Goal: Find specific page/section: Find specific page/section

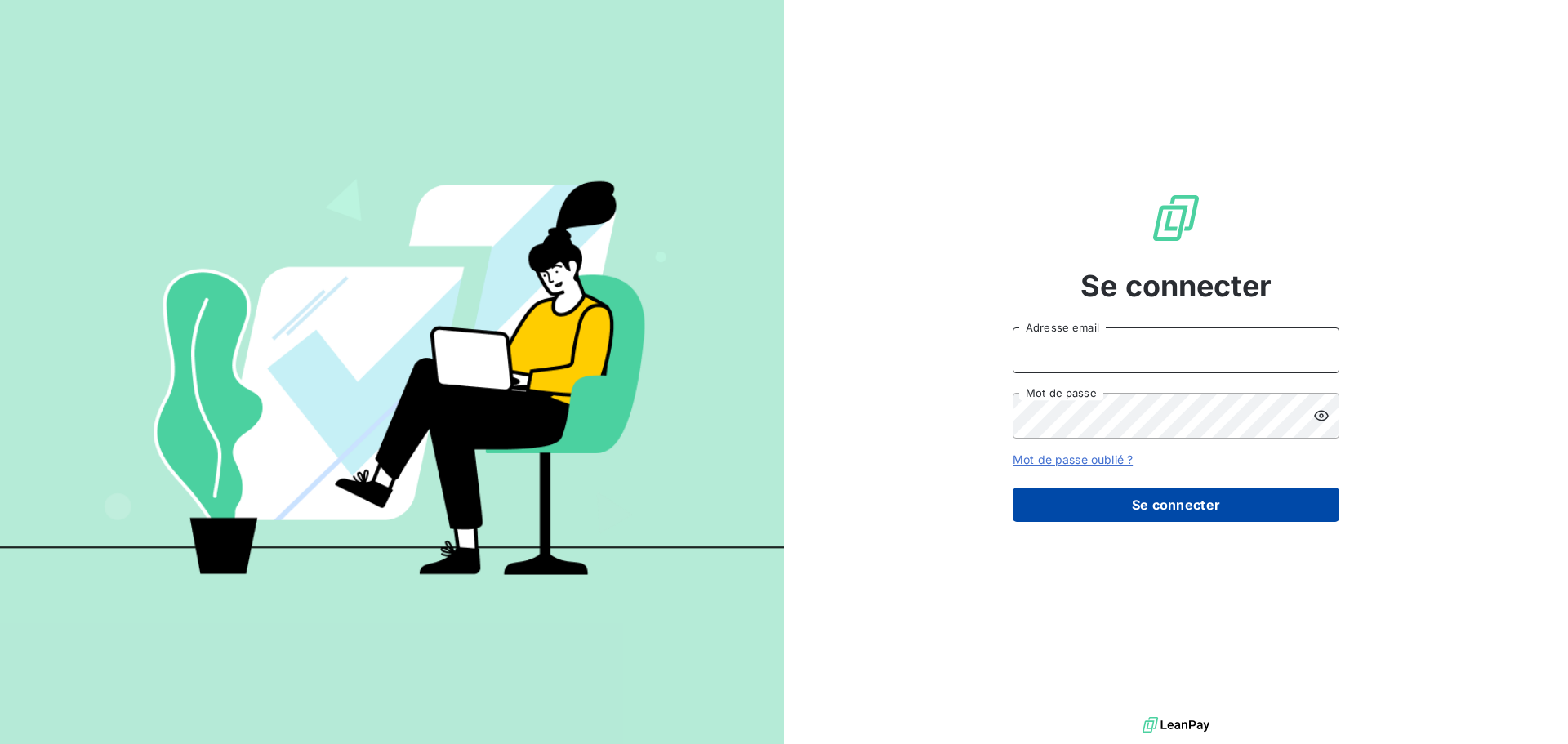
type input "[PERSON_NAME][EMAIL_ADDRESS][DOMAIN_NAME]"
click at [1143, 496] on button "Se connecter" at bounding box center [1176, 504] width 327 height 34
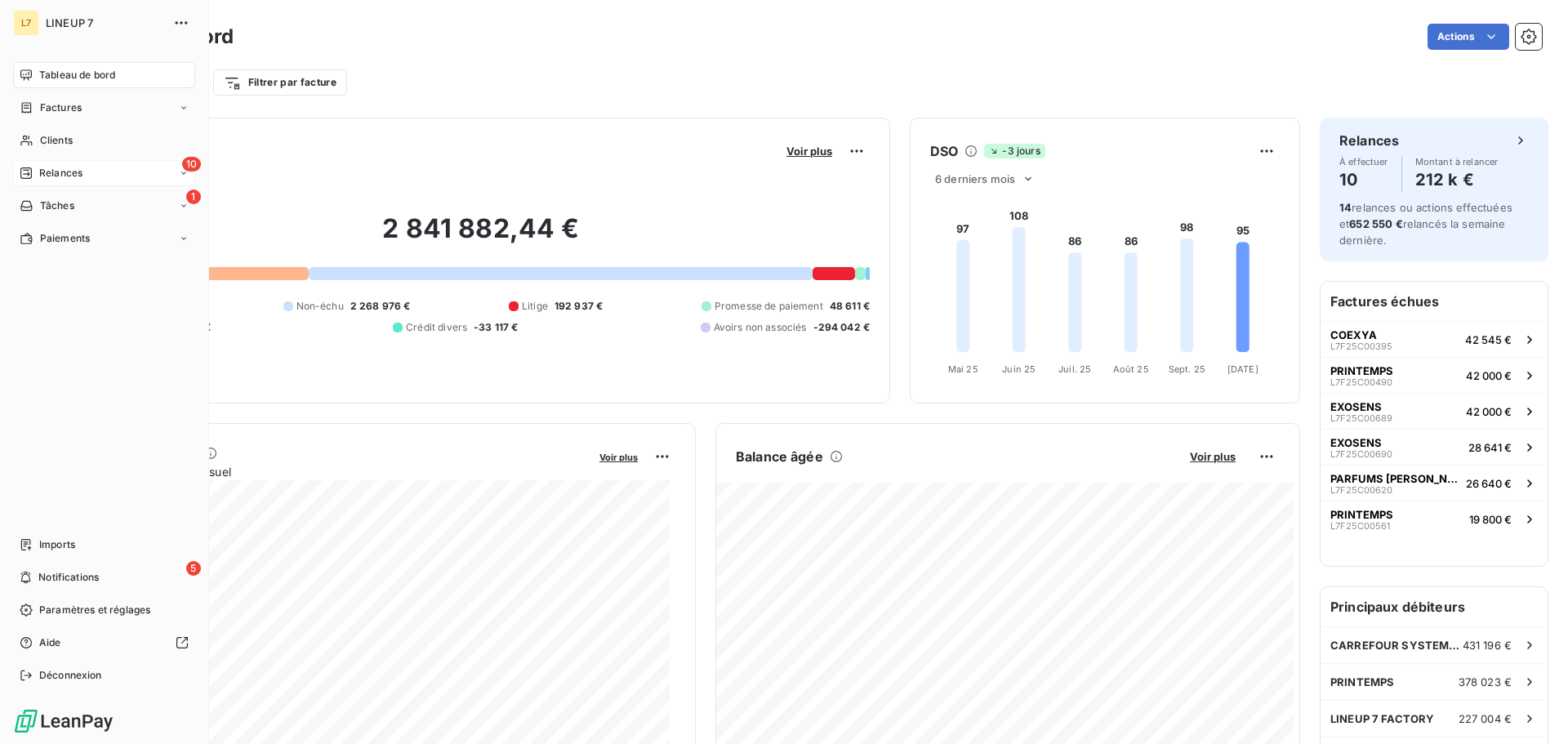
click at [57, 178] on span "Relances" at bounding box center [60, 172] width 43 height 15
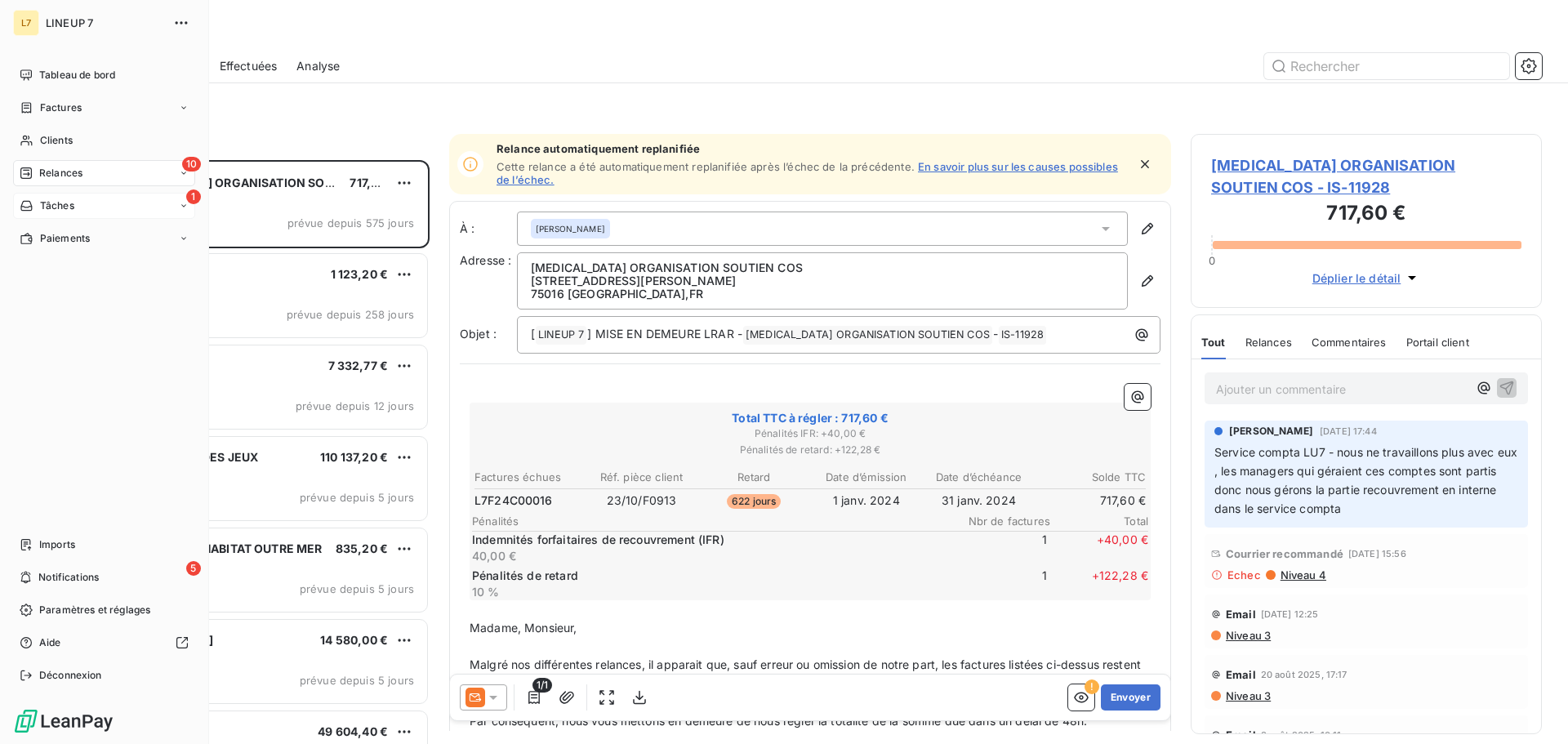
click at [54, 201] on span "Tâches" at bounding box center [56, 205] width 34 height 15
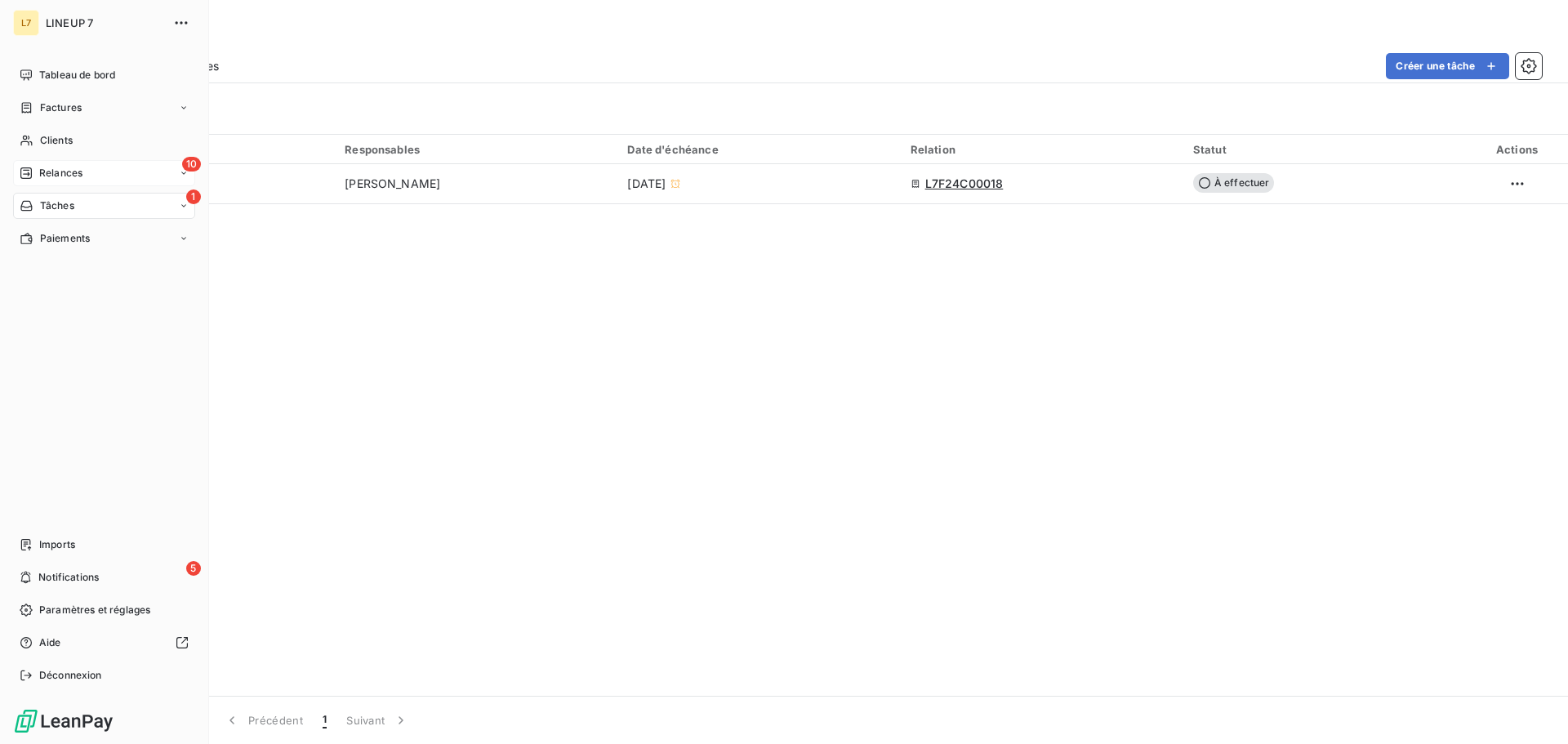
click at [59, 172] on span "Relances" at bounding box center [60, 172] width 43 height 15
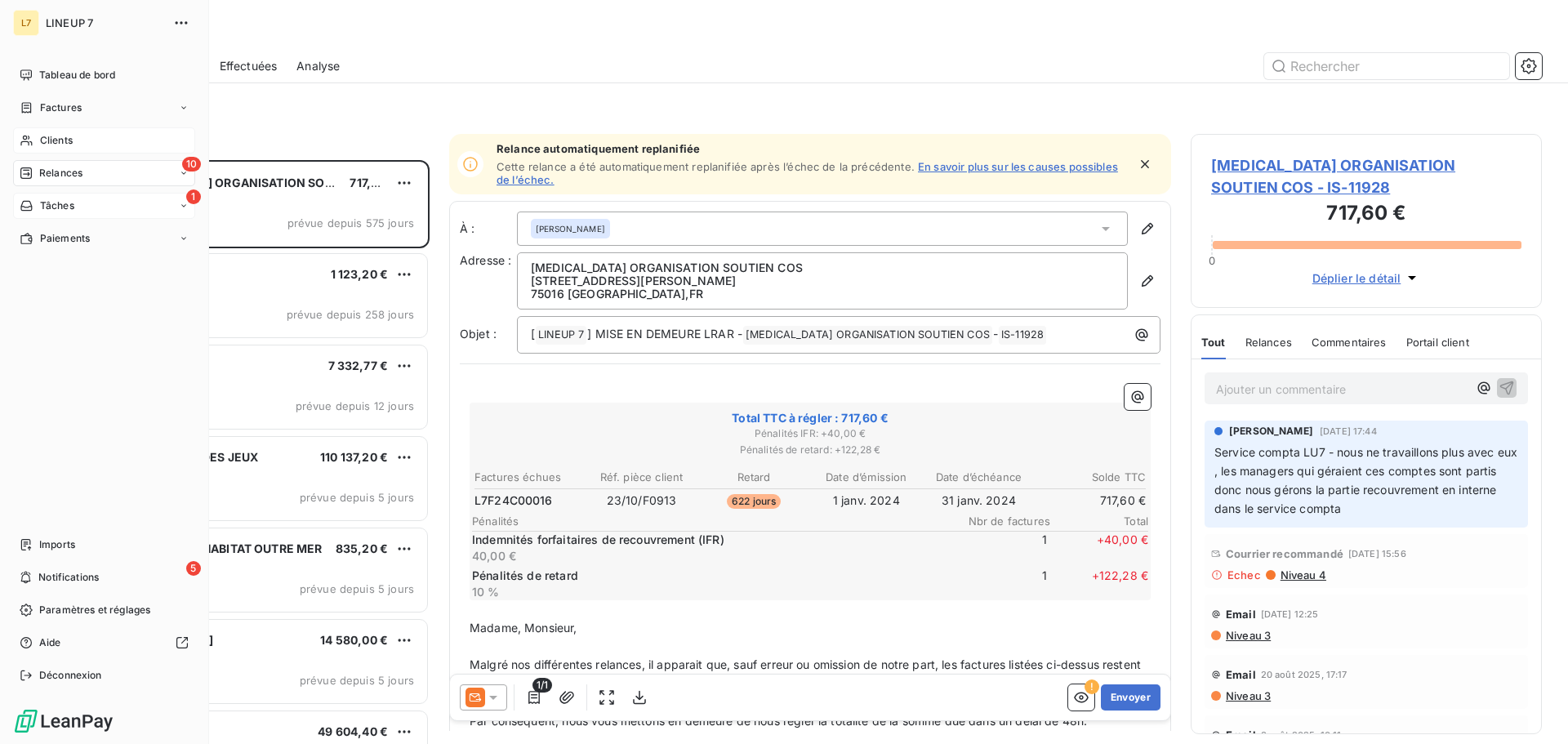
click at [58, 139] on span "Clients" at bounding box center [56, 140] width 33 height 15
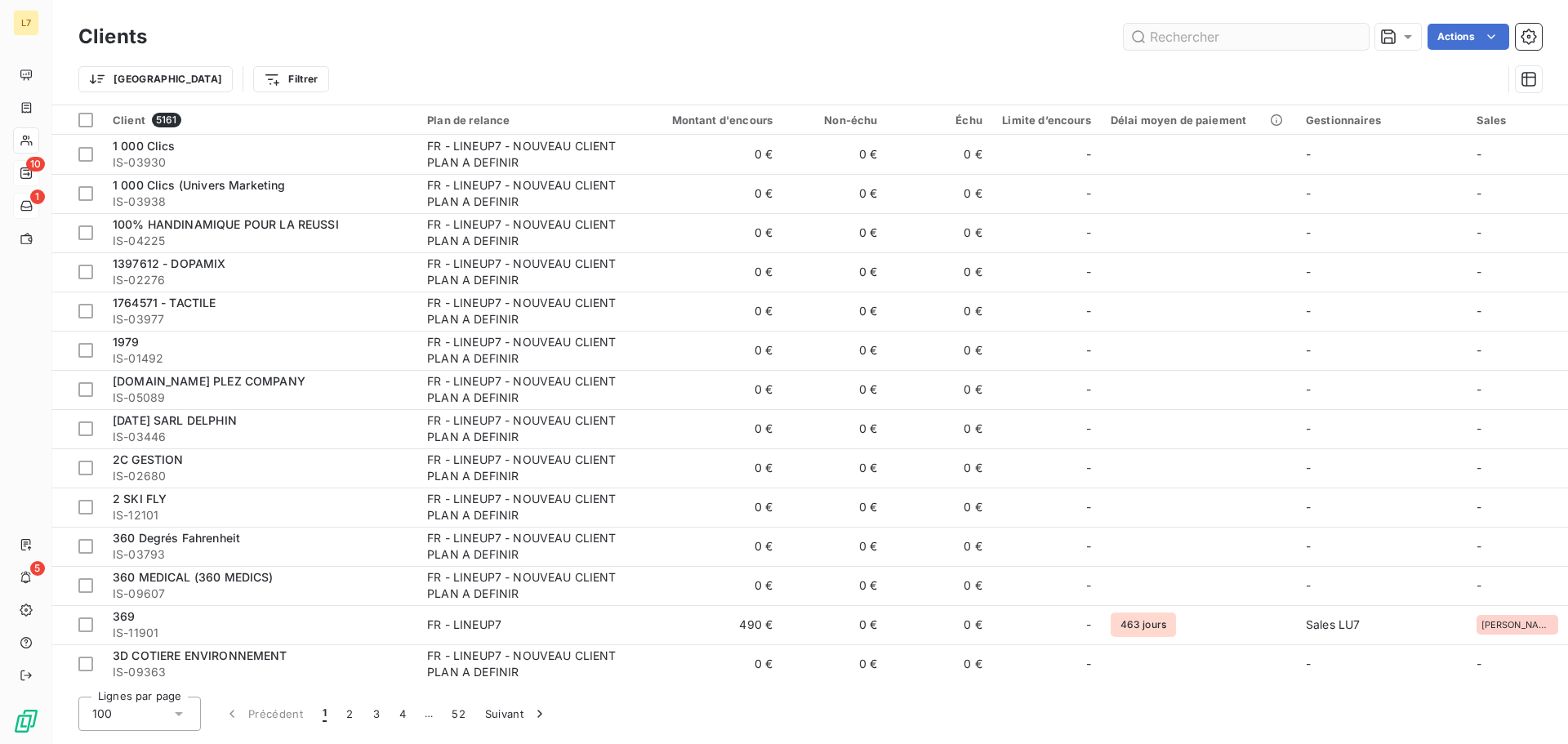
click at [1194, 33] on input "text" at bounding box center [1246, 36] width 245 height 26
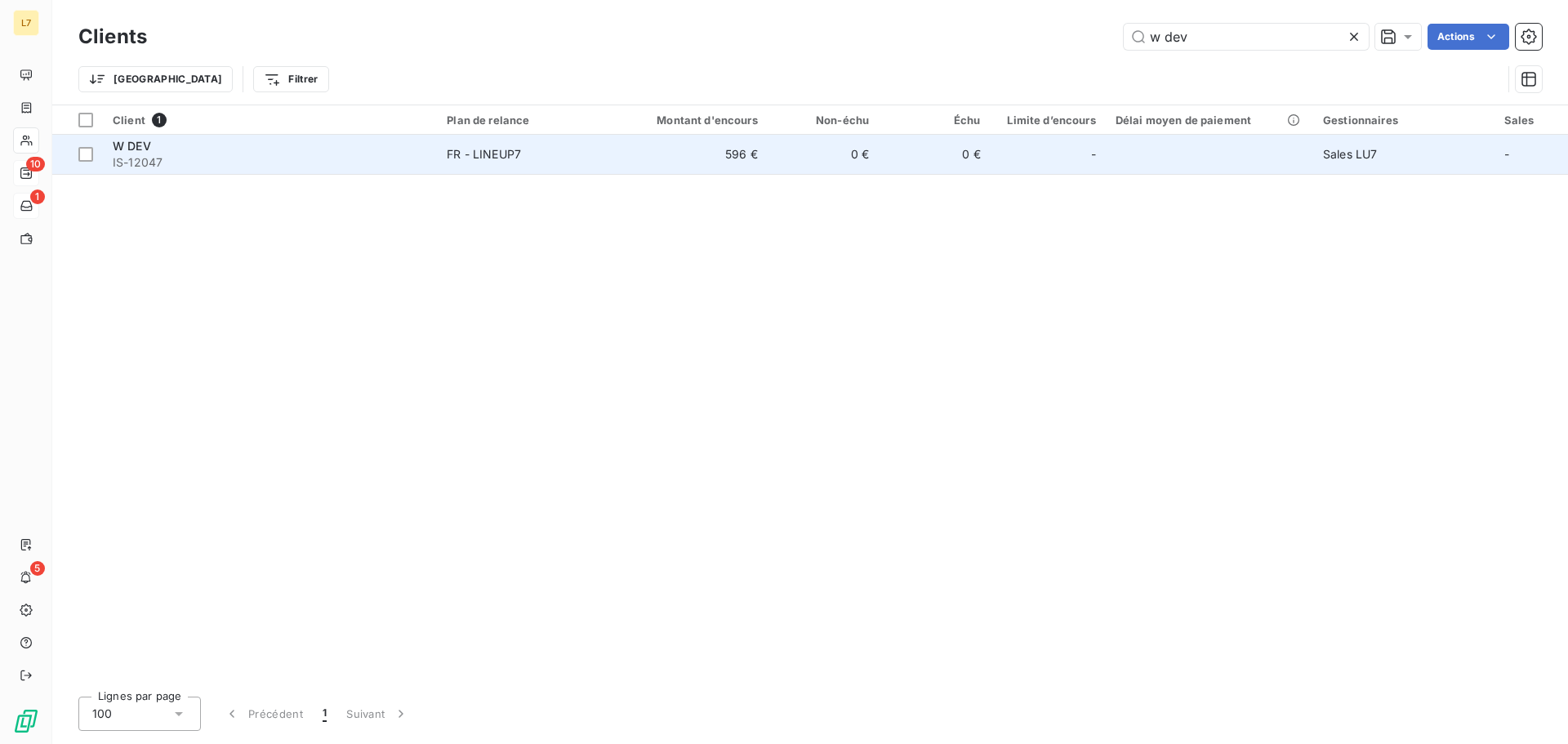
type input "w dev"
click at [319, 148] on div "W DEV" at bounding box center [270, 146] width 314 height 17
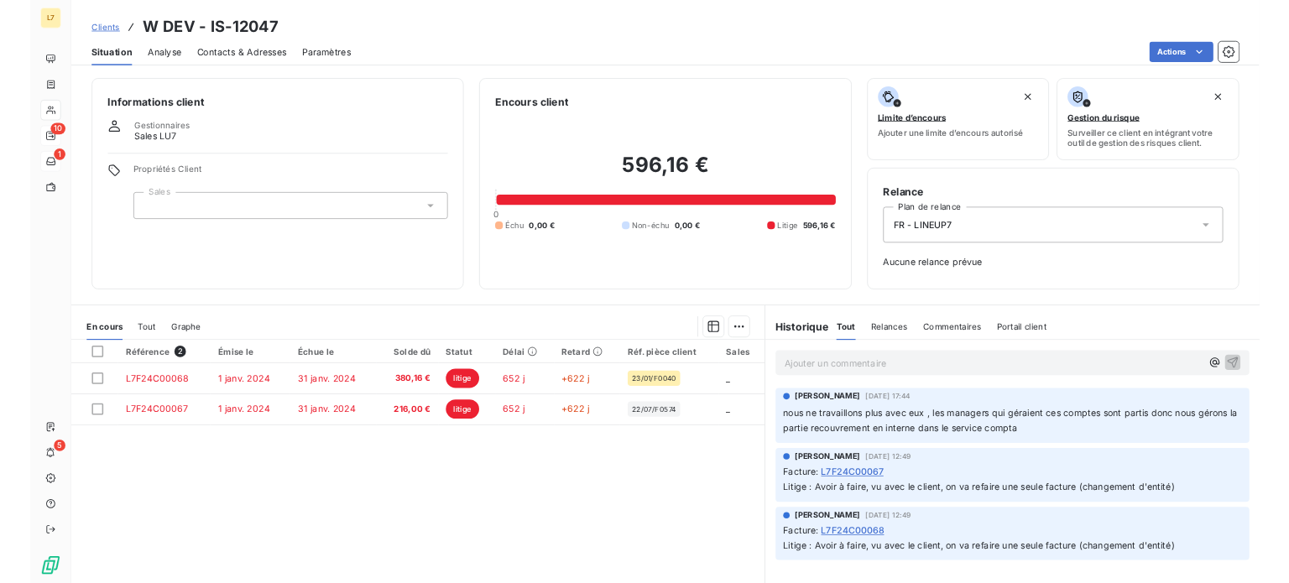
scroll to position [55, 0]
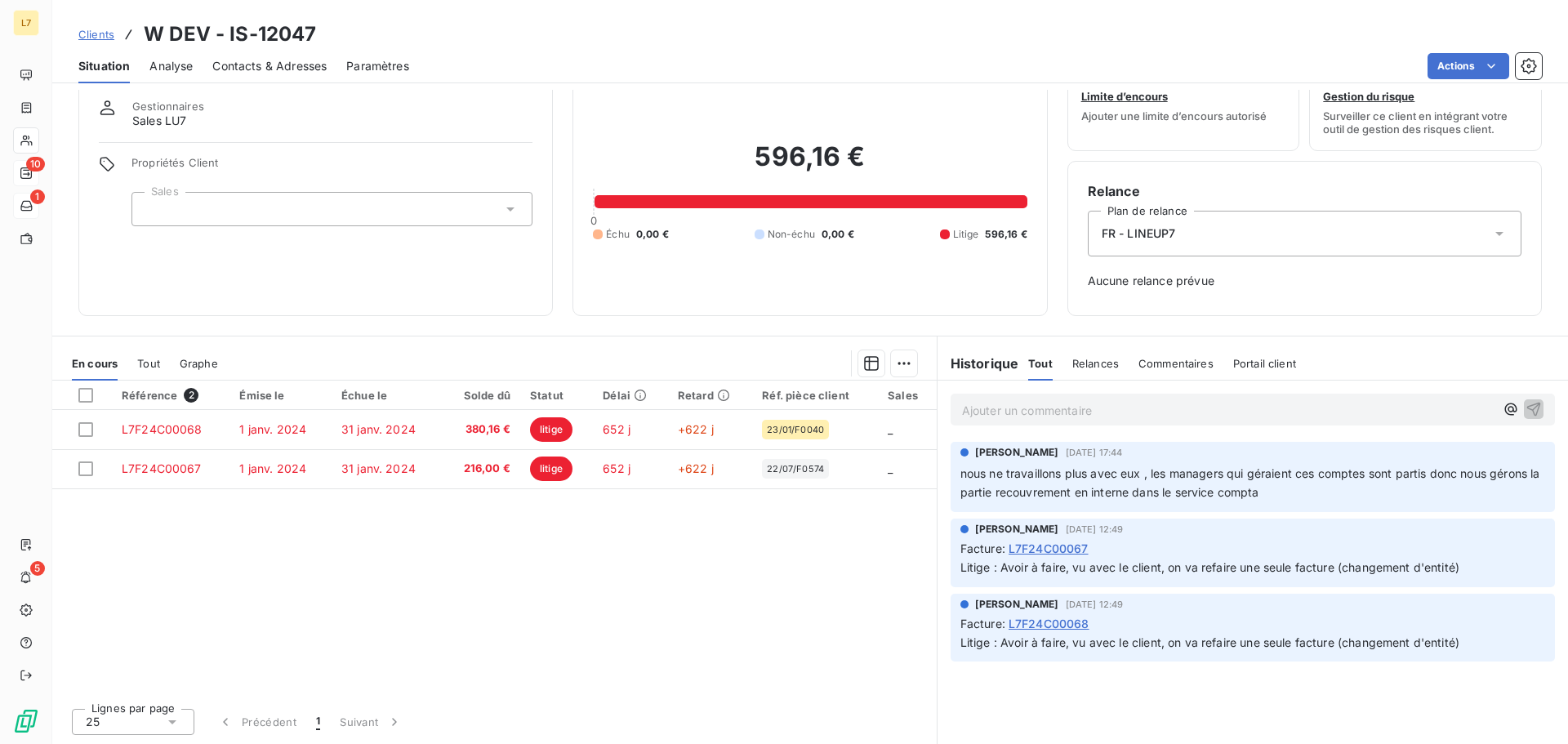
click at [1153, 362] on span "Commentaires" at bounding box center [1175, 363] width 75 height 13
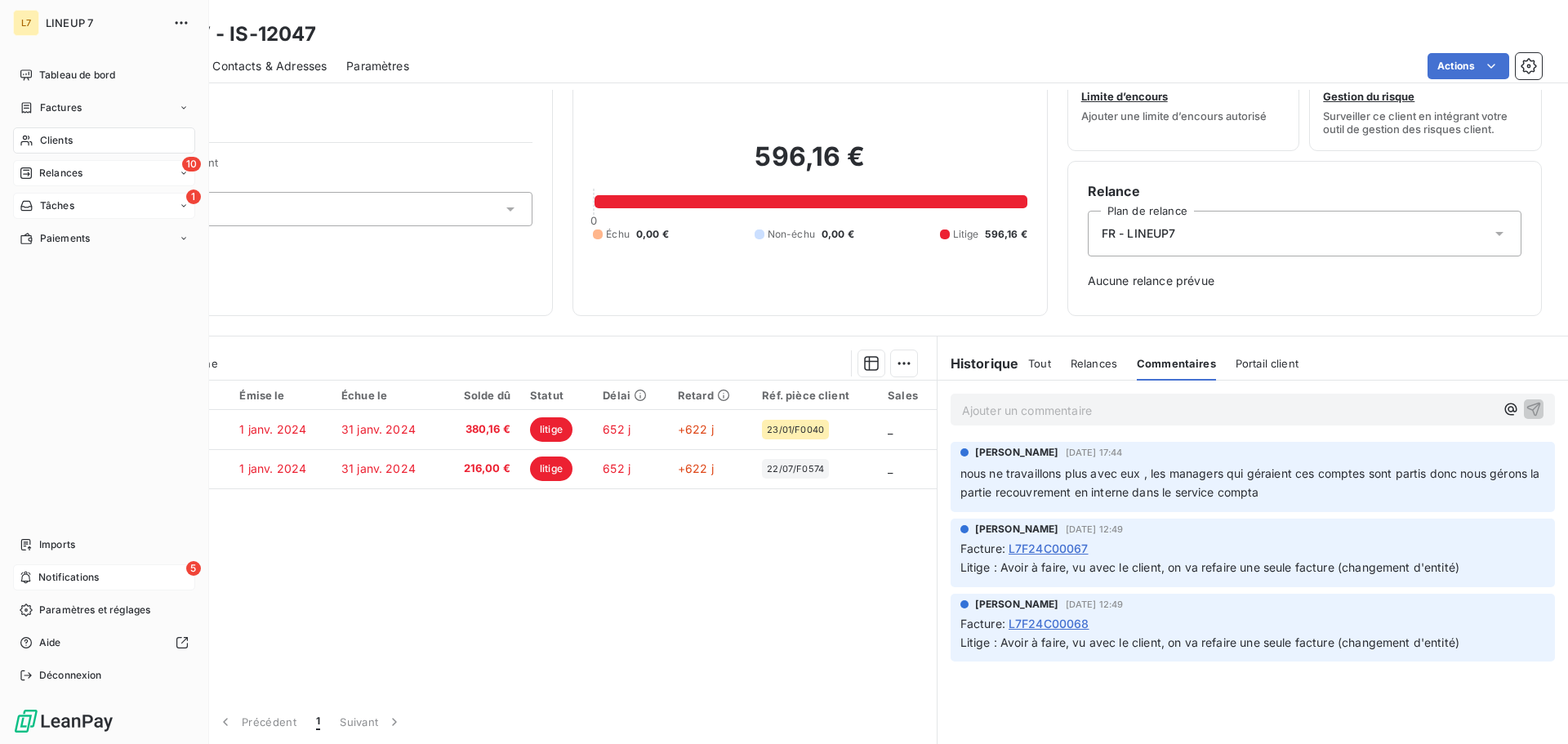
click at [47, 576] on span "Notifications" at bounding box center [68, 577] width 60 height 15
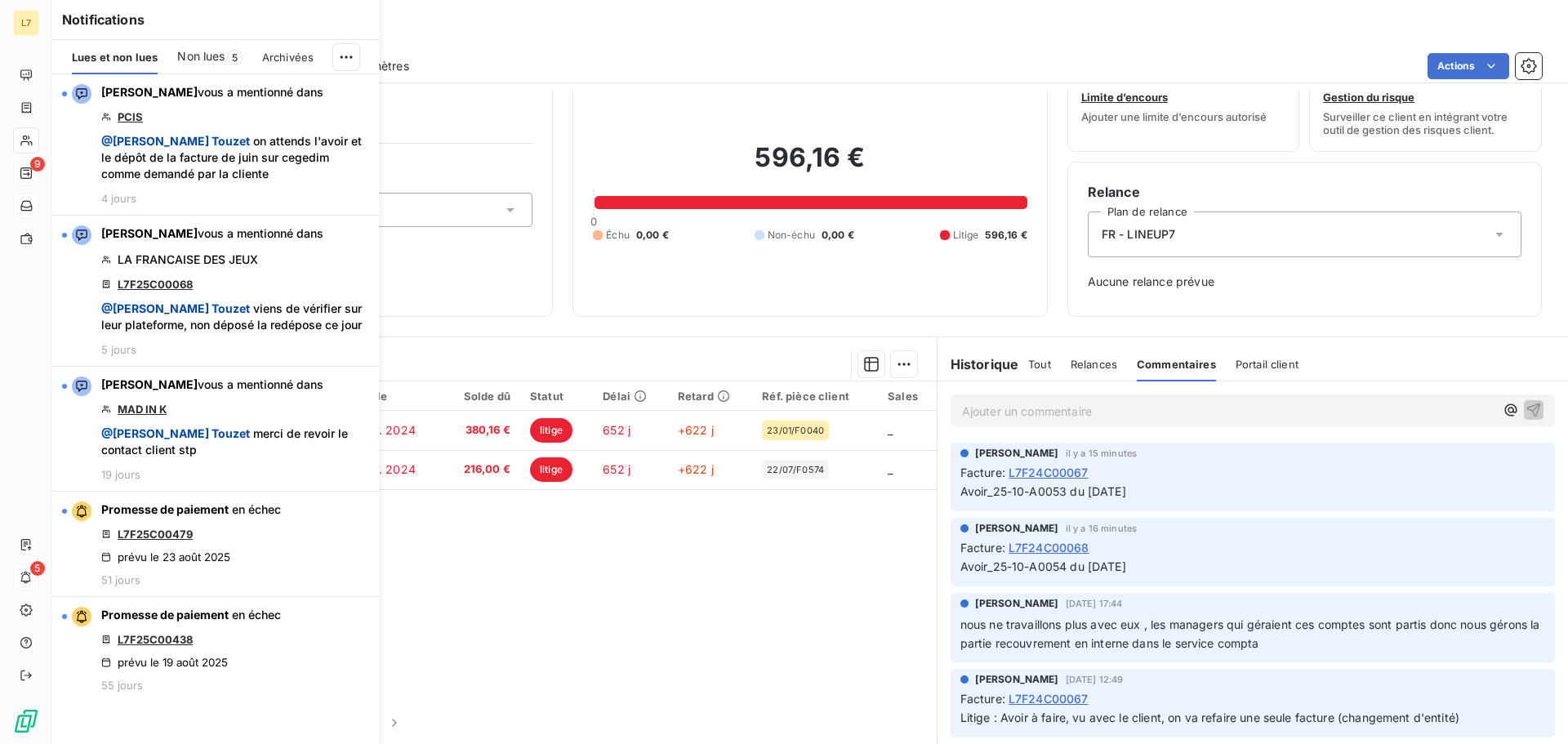
scroll to position [53, 0]
